Goal: Browse casually: Explore the website without a specific task or goal

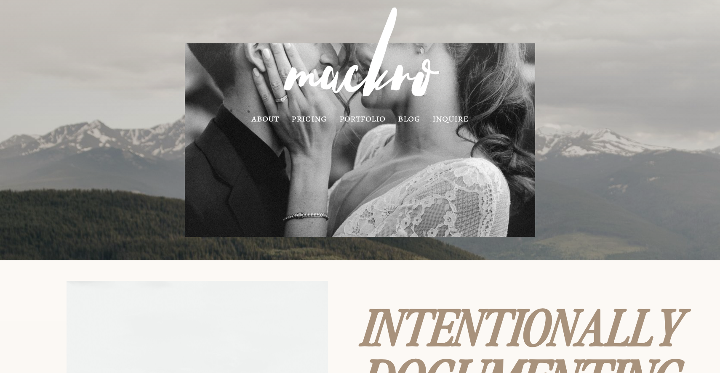
click at [279, 120] on link "about" at bounding box center [264, 118] width 27 height 7
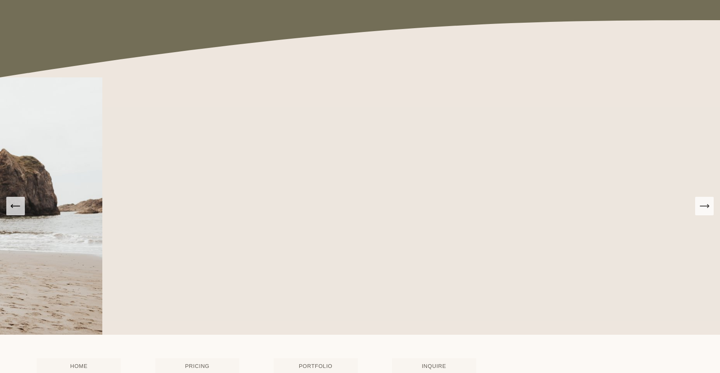
scroll to position [1414, 0]
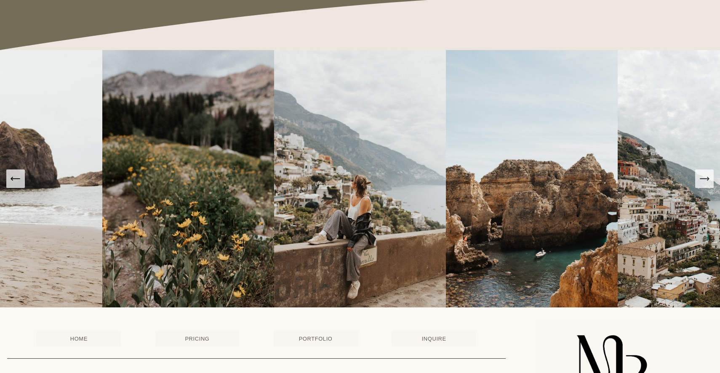
click at [704, 183] on icon "Next Slide" at bounding box center [704, 179] width 12 height 12
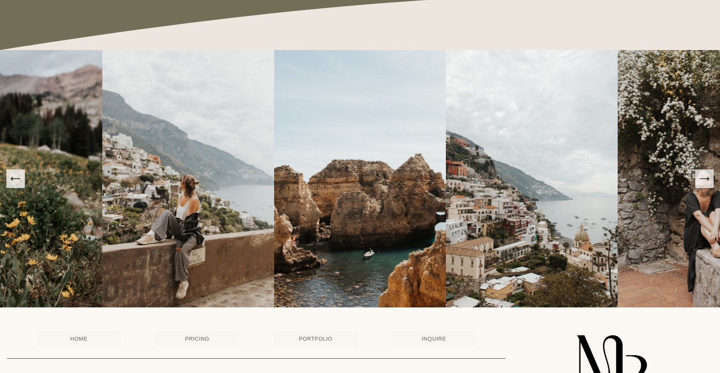
click at [704, 183] on icon "Next Slide" at bounding box center [704, 179] width 12 height 12
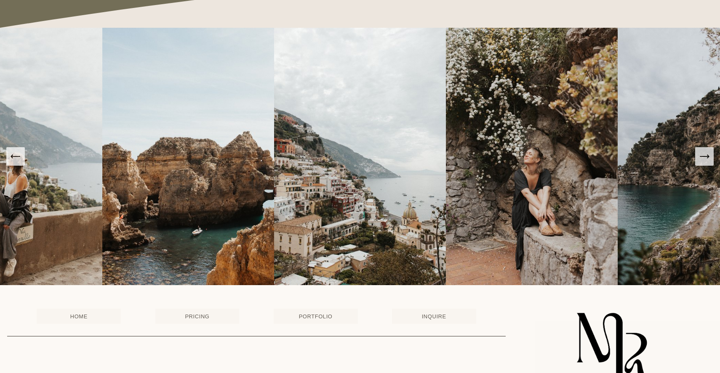
scroll to position [1510, 0]
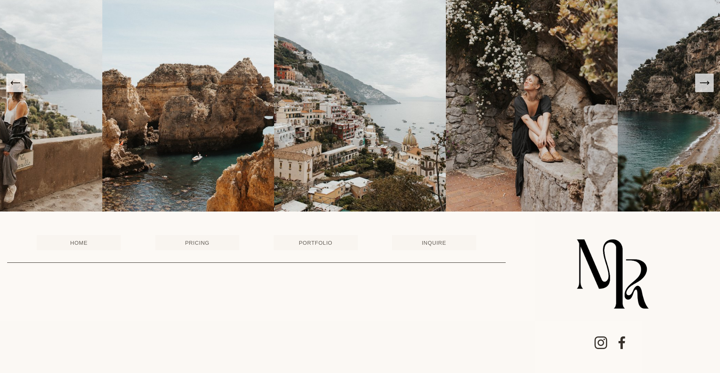
click at [703, 83] on icon "Next Slide" at bounding box center [704, 83] width 12 height 12
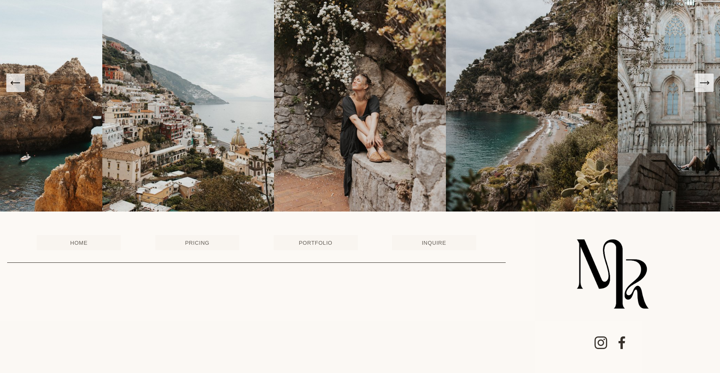
click at [703, 83] on icon "Next Slide" at bounding box center [704, 83] width 12 height 12
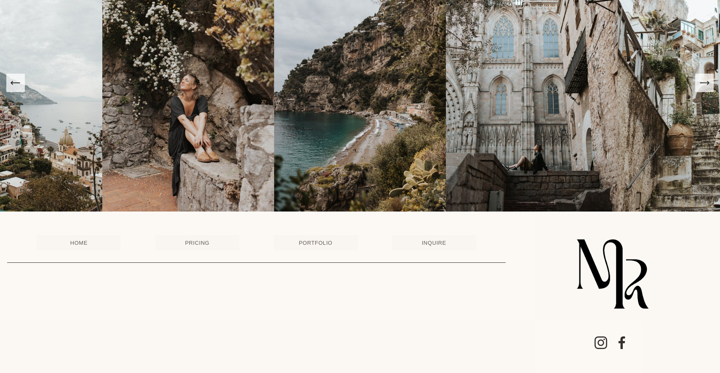
click at [703, 83] on icon "Next Slide" at bounding box center [704, 83] width 12 height 12
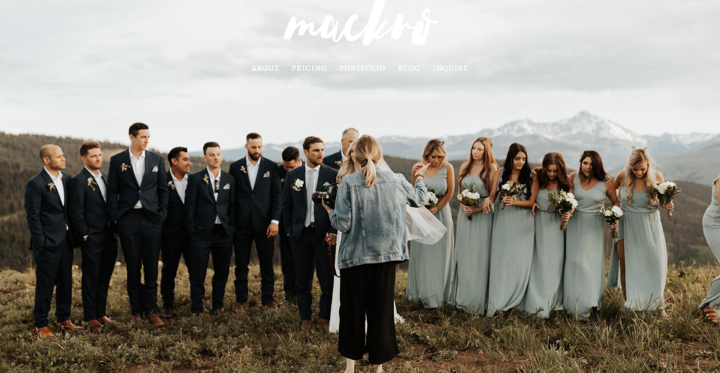
scroll to position [0, 0]
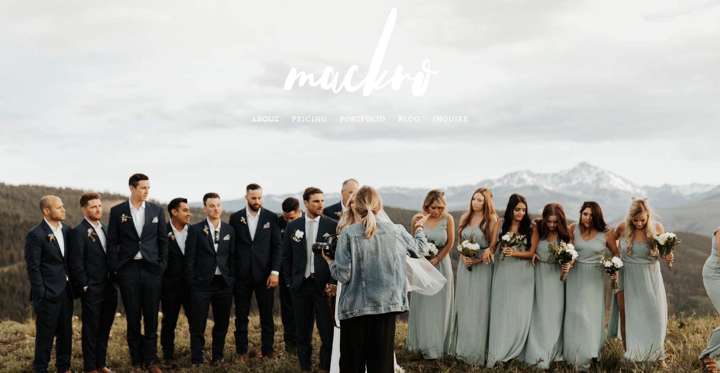
click at [361, 117] on link "portfolio" at bounding box center [362, 118] width 46 height 7
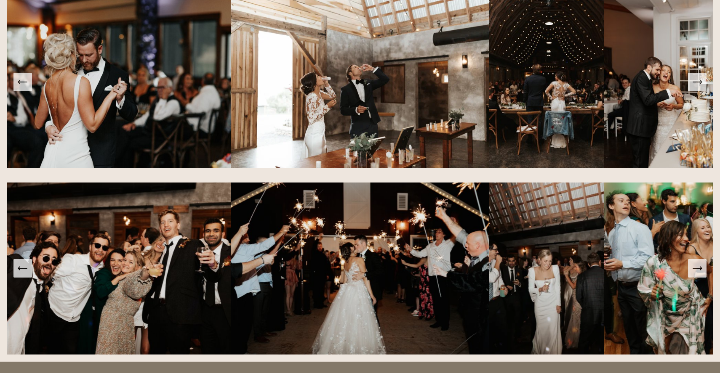
scroll to position [1695, 0]
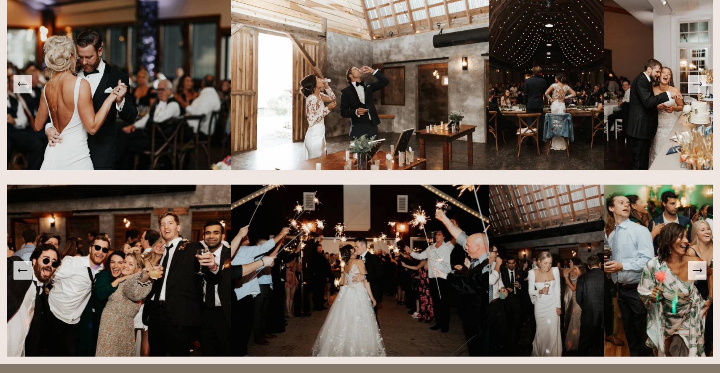
click at [699, 277] on button "Next Slide" at bounding box center [697, 270] width 19 height 19
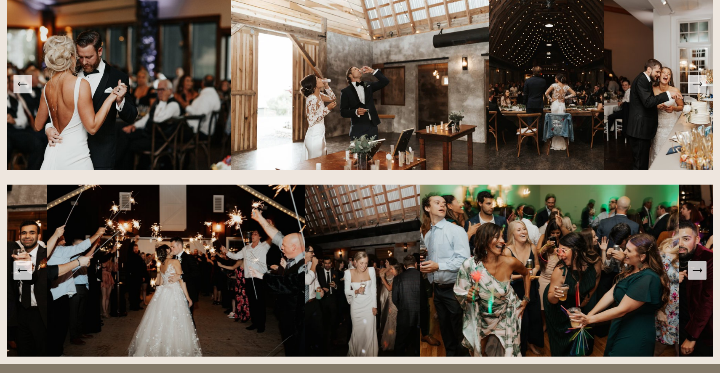
click at [699, 277] on button "Next Slide" at bounding box center [697, 270] width 19 height 19
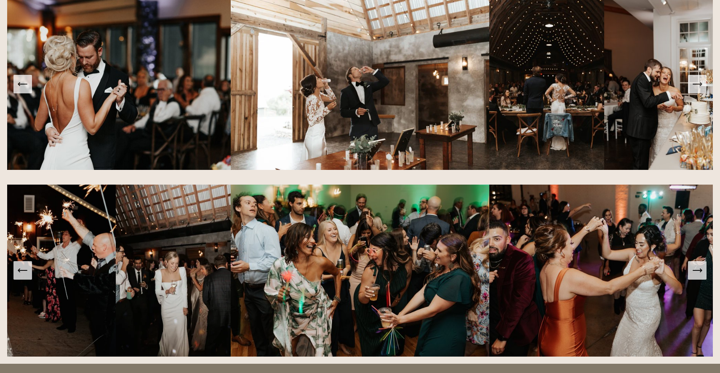
click at [699, 277] on button "Next Slide" at bounding box center [697, 270] width 19 height 19
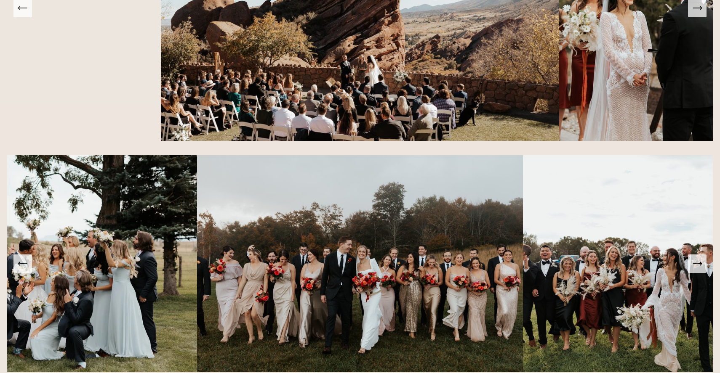
scroll to position [1216, 0]
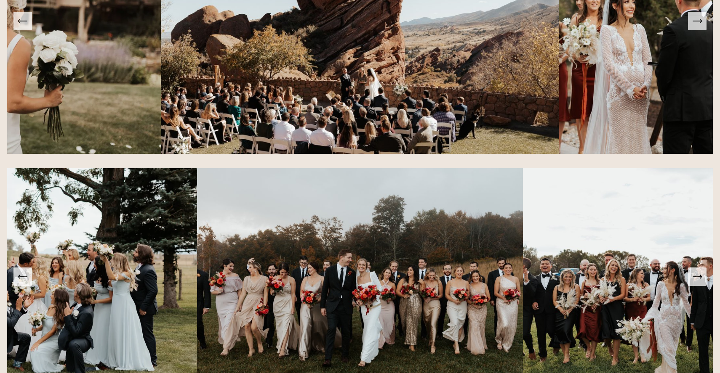
click at [699, 276] on icon "Next Slide" at bounding box center [700, 276] width 2 height 3
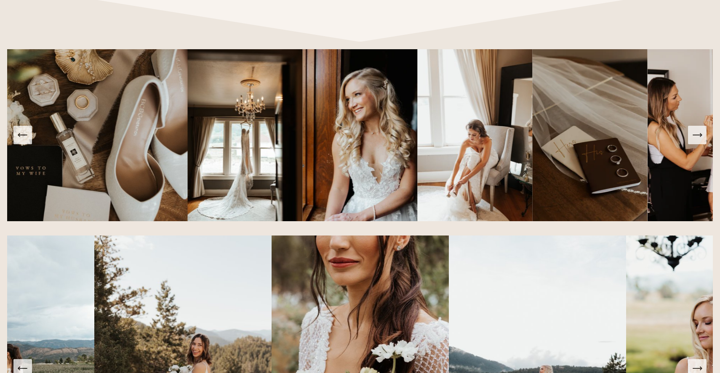
scroll to position [382, 0]
